Goal: Transaction & Acquisition: Purchase product/service

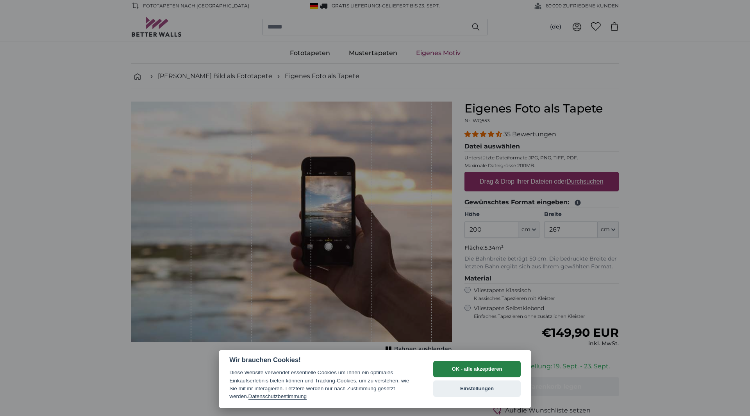
click at [482, 372] on button "OK - alle akzeptieren" at bounding box center [477, 369] width 88 height 16
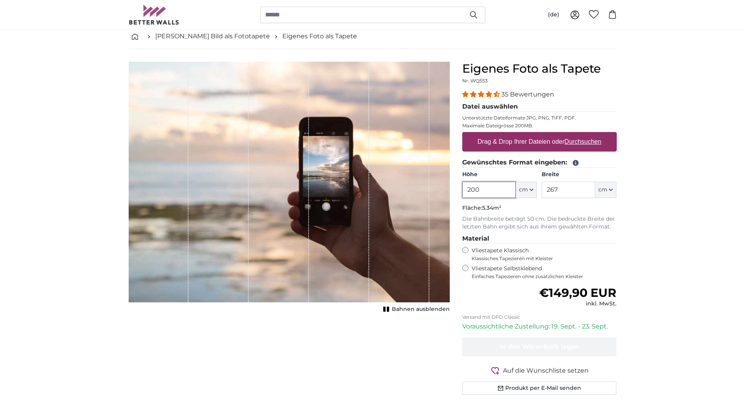
scroll to position [39, 0]
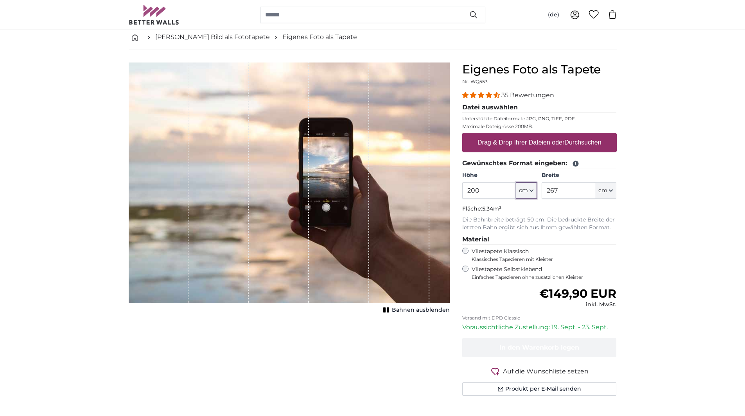
click at [533, 190] on icon "button" at bounding box center [531, 191] width 3 height 2
click at [482, 194] on input "200" at bounding box center [489, 191] width 54 height 16
drag, startPoint x: 479, startPoint y: 190, endPoint x: 464, endPoint y: 190, distance: 15.6
click at [464, 190] on input "200" at bounding box center [489, 191] width 54 height 16
type input "98"
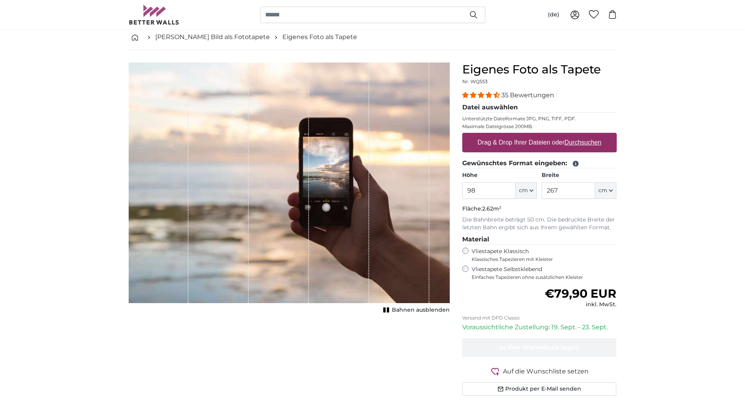
click at [589, 143] on u "Durchsuchen" at bounding box center [582, 142] width 37 height 7
click at [589, 135] on input "Drag & Drop Ihrer Dateien oder Durchsuchen" at bounding box center [539, 134] width 154 height 2
